Goal: Communication & Community: Ask a question

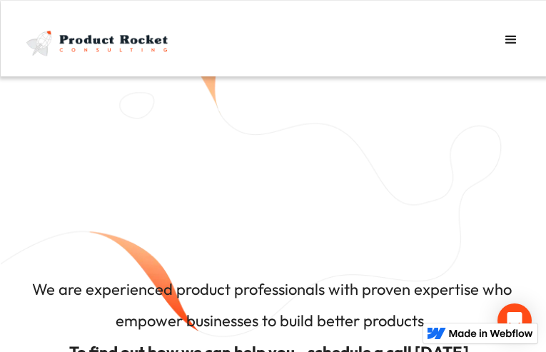
type input "Send"
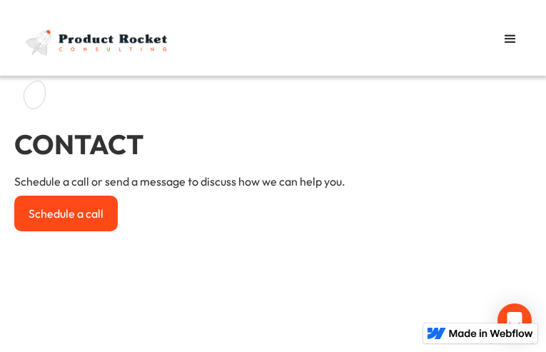
type input "GccaFBAs"
type input "sokahevajayu01@gmail.com"
type input "oBfmojjwYxgtix"
select select "Third"
type input "Send"
